Goal: Information Seeking & Learning: Learn about a topic

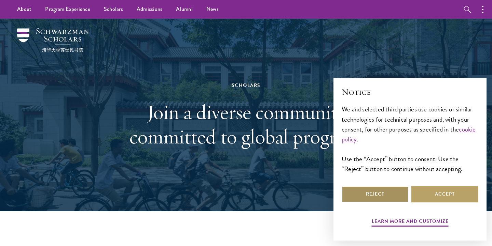
click at [373, 196] on button "Reject" at bounding box center [374, 194] width 67 height 16
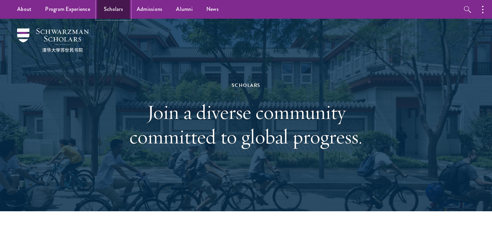
click at [112, 9] on link "Scholars" at bounding box center [113, 9] width 33 height 19
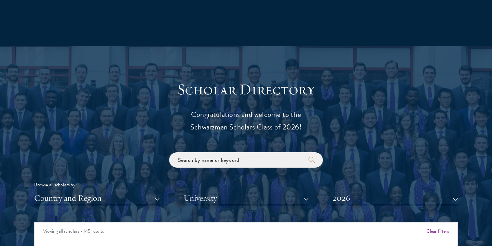
scroll to position [760, 0]
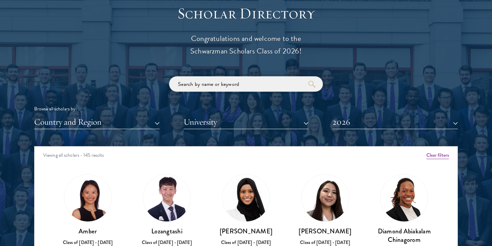
click at [191, 85] on input "search" at bounding box center [246, 83] width 154 height 15
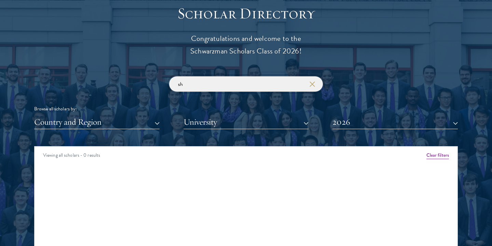
type input "s"
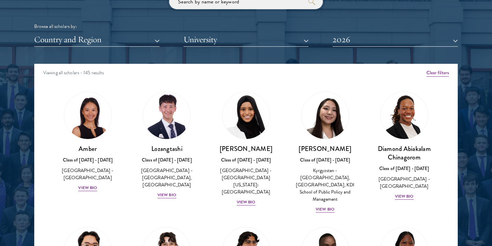
scroll to position [843, 0]
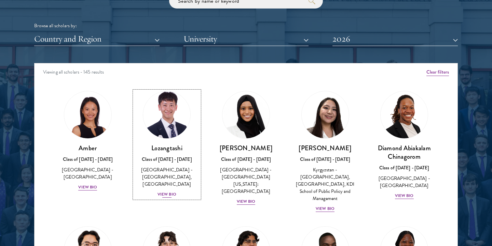
click at [168, 195] on div "View Bio" at bounding box center [166, 195] width 19 height 6
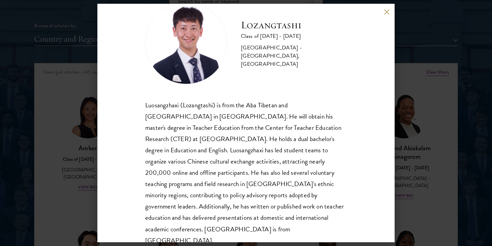
scroll to position [23, 0]
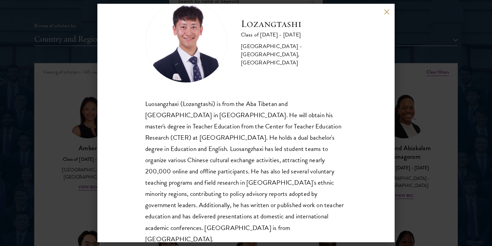
click at [381, 12] on div "Lozangtashi Class of [DATE] - [DATE] [GEOGRAPHIC_DATA] - [GEOGRAPHIC_DATA], [GE…" at bounding box center [245, 123] width 297 height 239
click at [387, 10] on button at bounding box center [386, 12] width 6 height 6
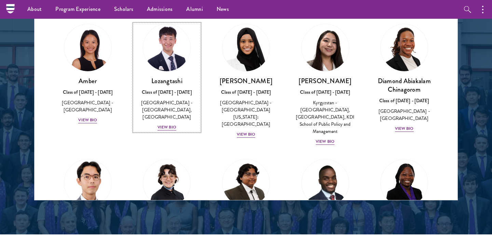
scroll to position [909, 0]
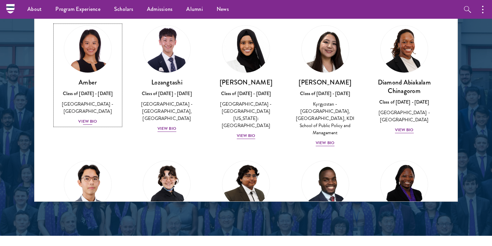
click at [86, 118] on div "View Bio" at bounding box center [87, 121] width 19 height 6
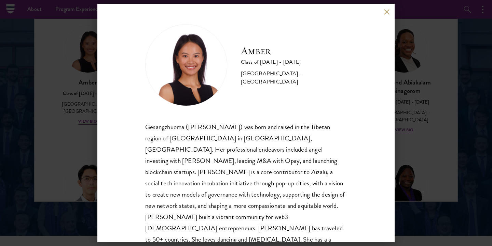
scroll to position [12, 0]
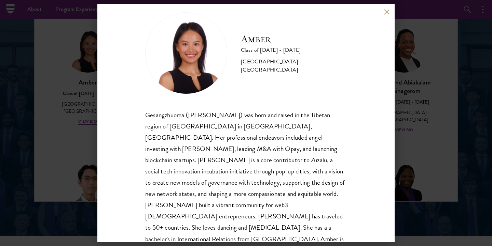
click at [91, 138] on div "Amber Class of [DATE] - [DATE] [GEOGRAPHIC_DATA] - [GEOGRAPHIC_DATA] Gesangzhuo…" at bounding box center [246, 123] width 492 height 246
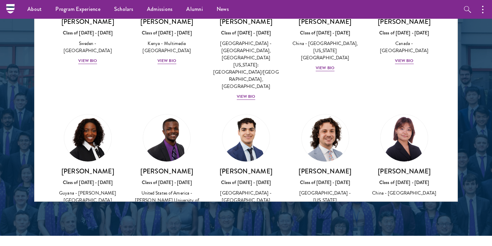
scroll to position [1107, 0]
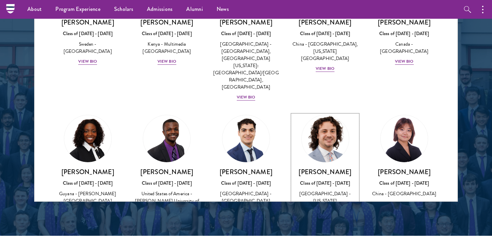
click at [324, 215] on div "View Bio" at bounding box center [324, 218] width 19 height 6
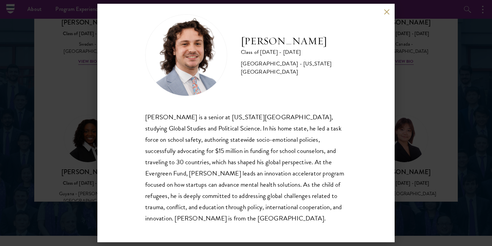
scroll to position [12, 0]
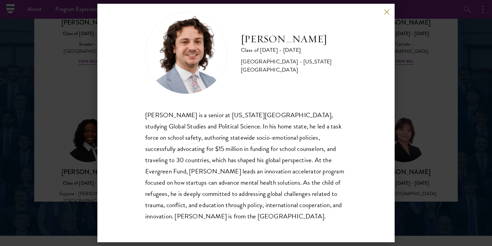
click at [385, 12] on button at bounding box center [386, 12] width 6 height 6
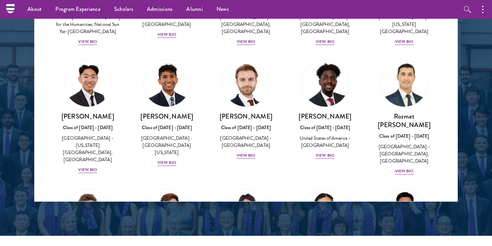
scroll to position [3023, 0]
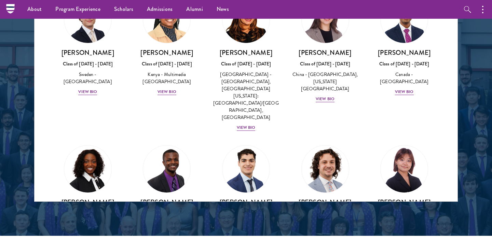
scroll to position [2981, 0]
